Goal: Obtain resource: Obtain resource

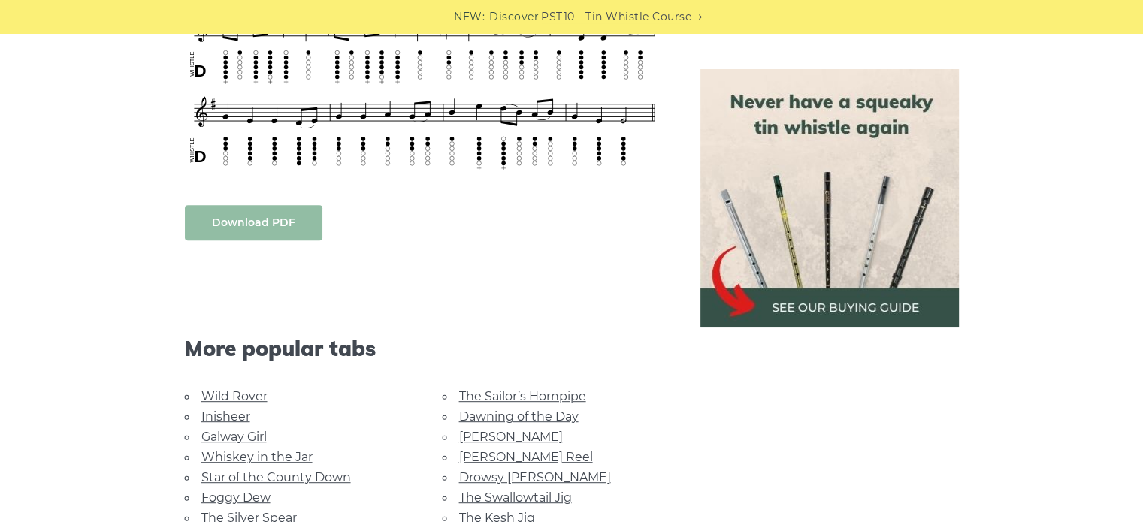
scroll to position [676, 0]
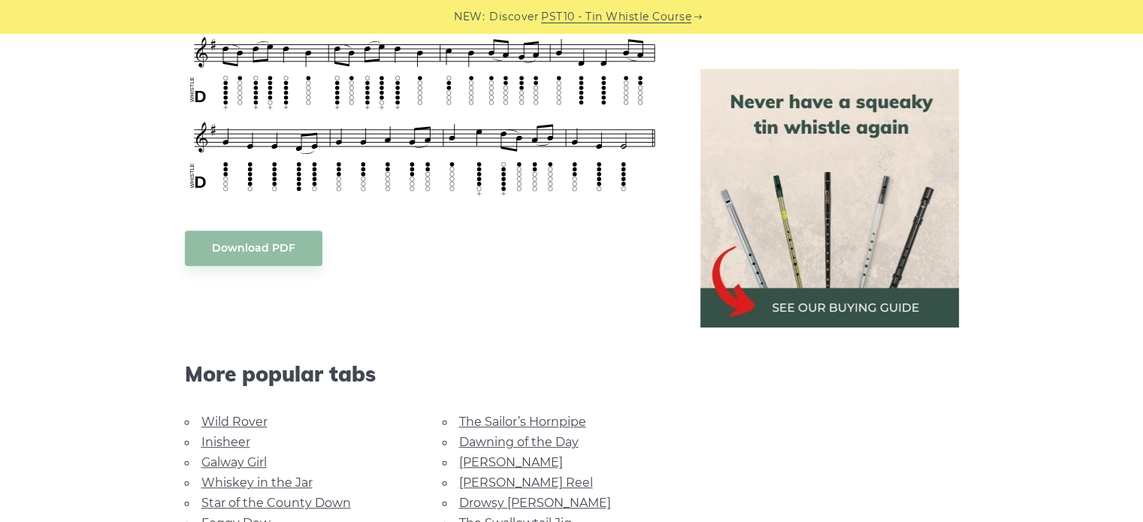
click at [265, 249] on body "NEW: Discover PST10 - Tin Whistle Course Lessons Fingering Charts Tabs & Notes …" at bounding box center [571, 482] width 1143 height 2317
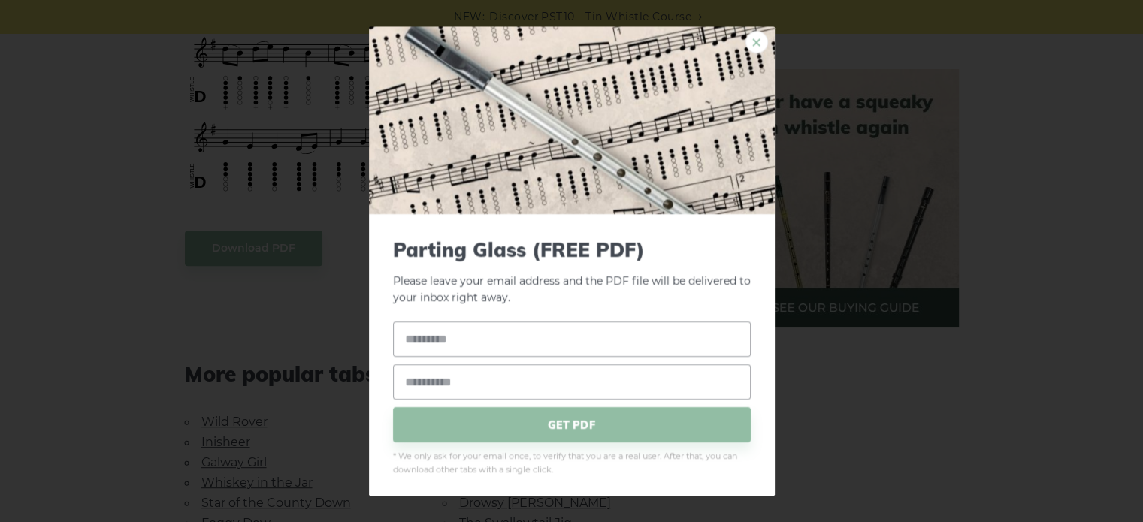
click at [746, 45] on link "×" at bounding box center [757, 42] width 23 height 23
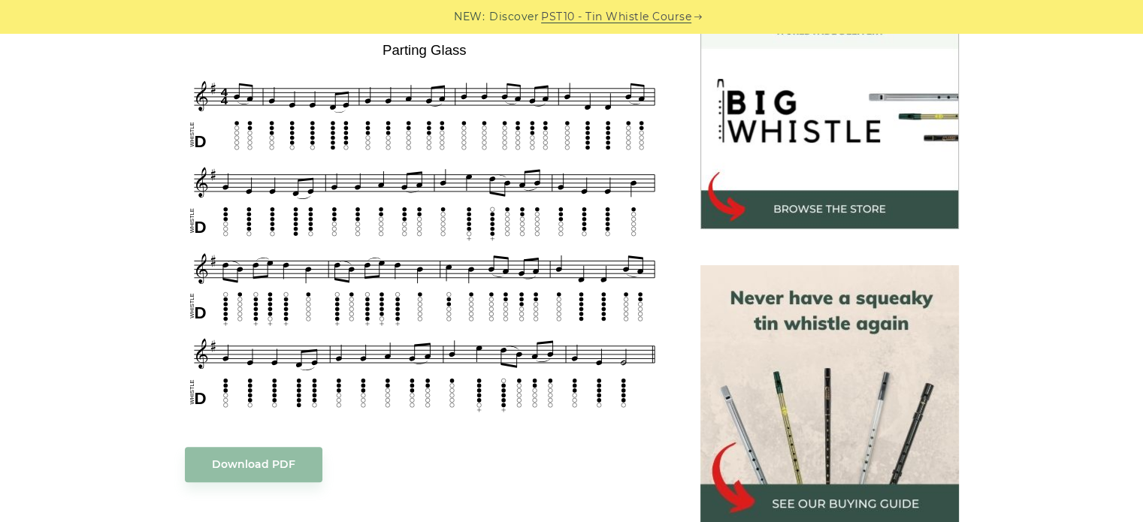
scroll to position [451, 0]
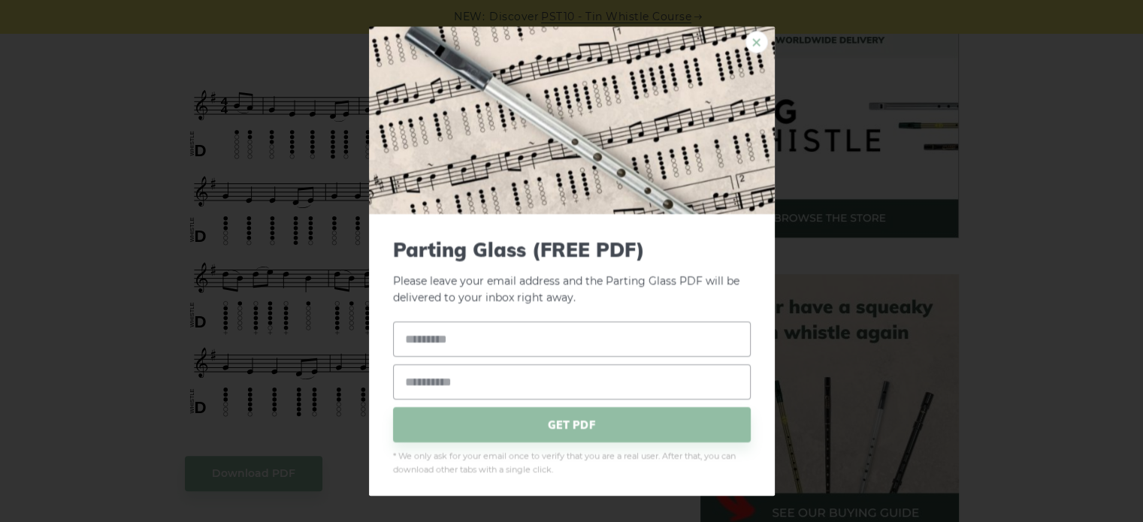
drag, startPoint x: 445, startPoint y: 264, endPoint x: 746, endPoint y: 39, distance: 375.4
click at [746, 39] on link "×" at bounding box center [757, 42] width 23 height 23
click at [485, 347] on input "text" at bounding box center [572, 339] width 358 height 35
type input "*******"
click at [437, 384] on input "email" at bounding box center [572, 382] width 358 height 35
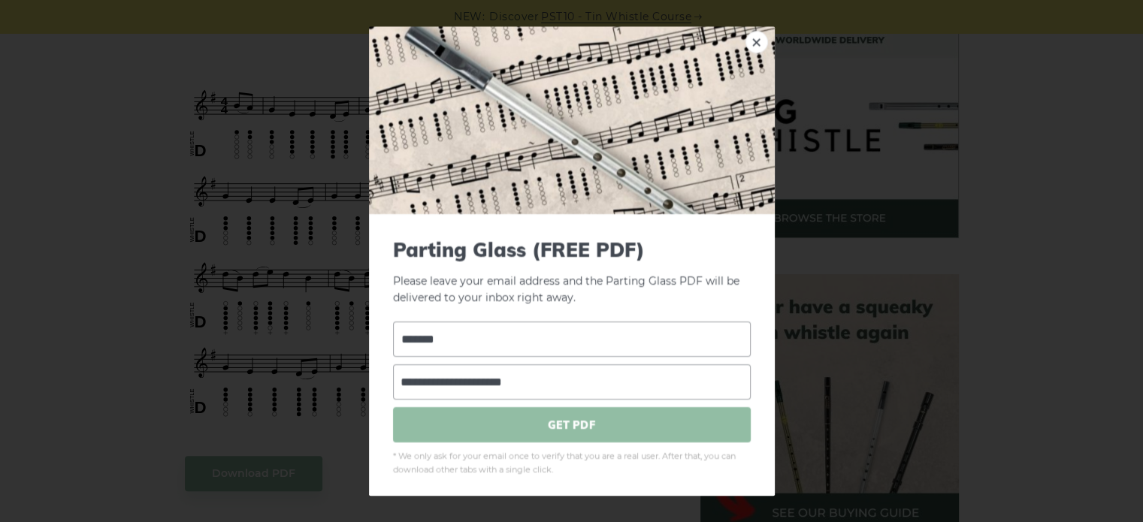
type input "**********"
click at [529, 432] on span "GET PDF" at bounding box center [572, 424] width 358 height 35
click at [747, 44] on link "×" at bounding box center [757, 42] width 23 height 23
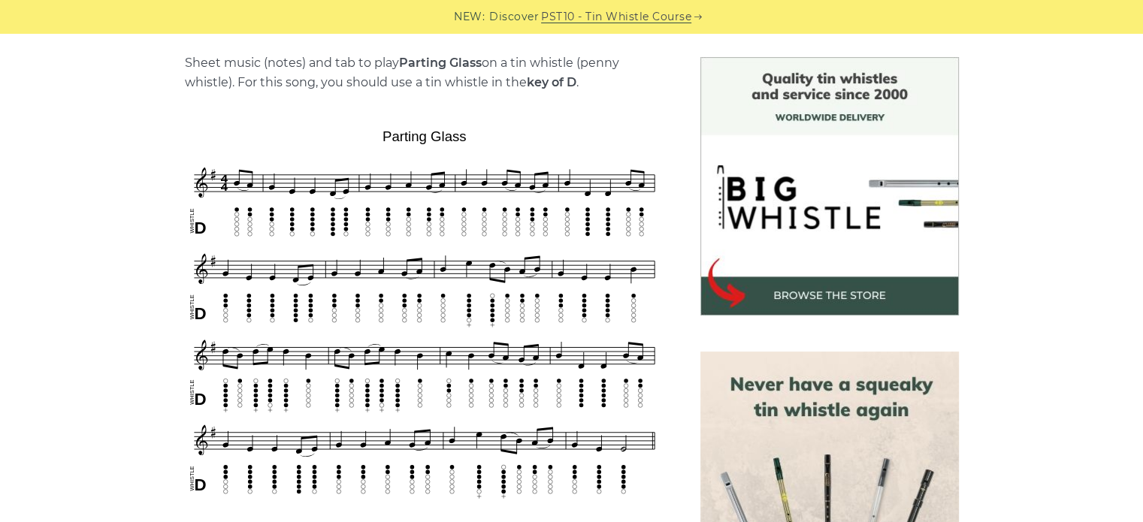
scroll to position [376, 0]
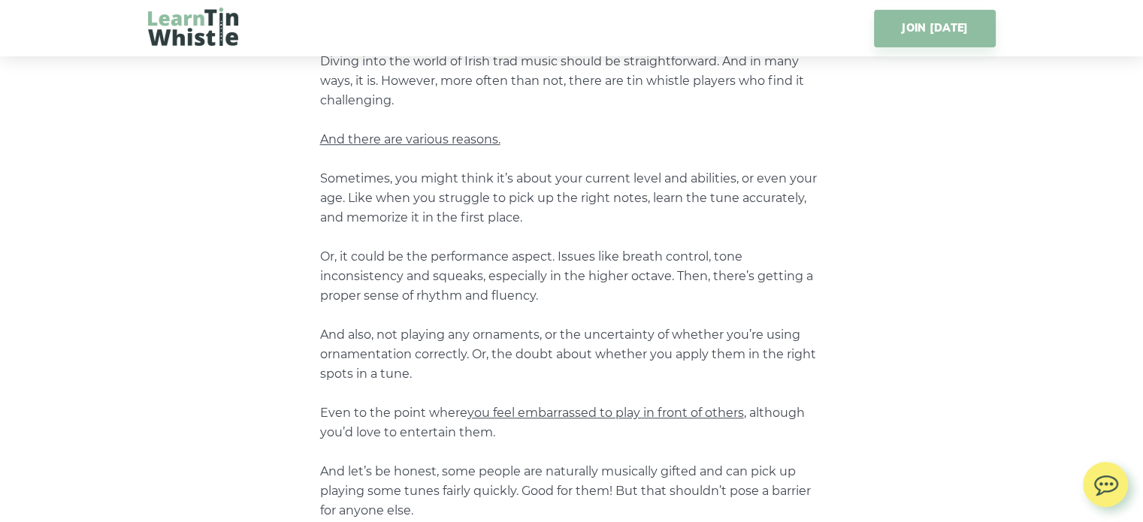
scroll to position [1052, 0]
